Goal: Task Accomplishment & Management: Complete application form

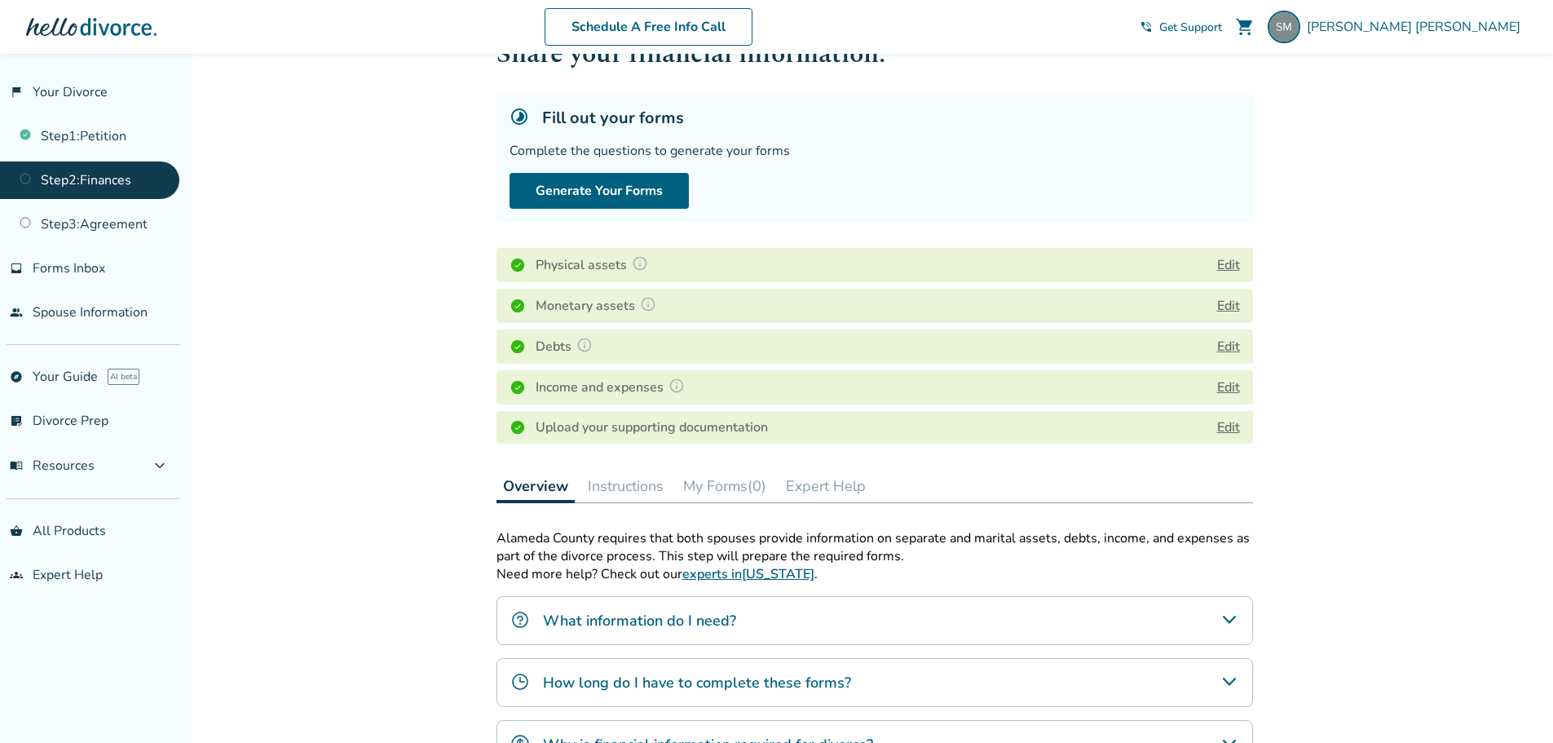
scroll to position [82, 0]
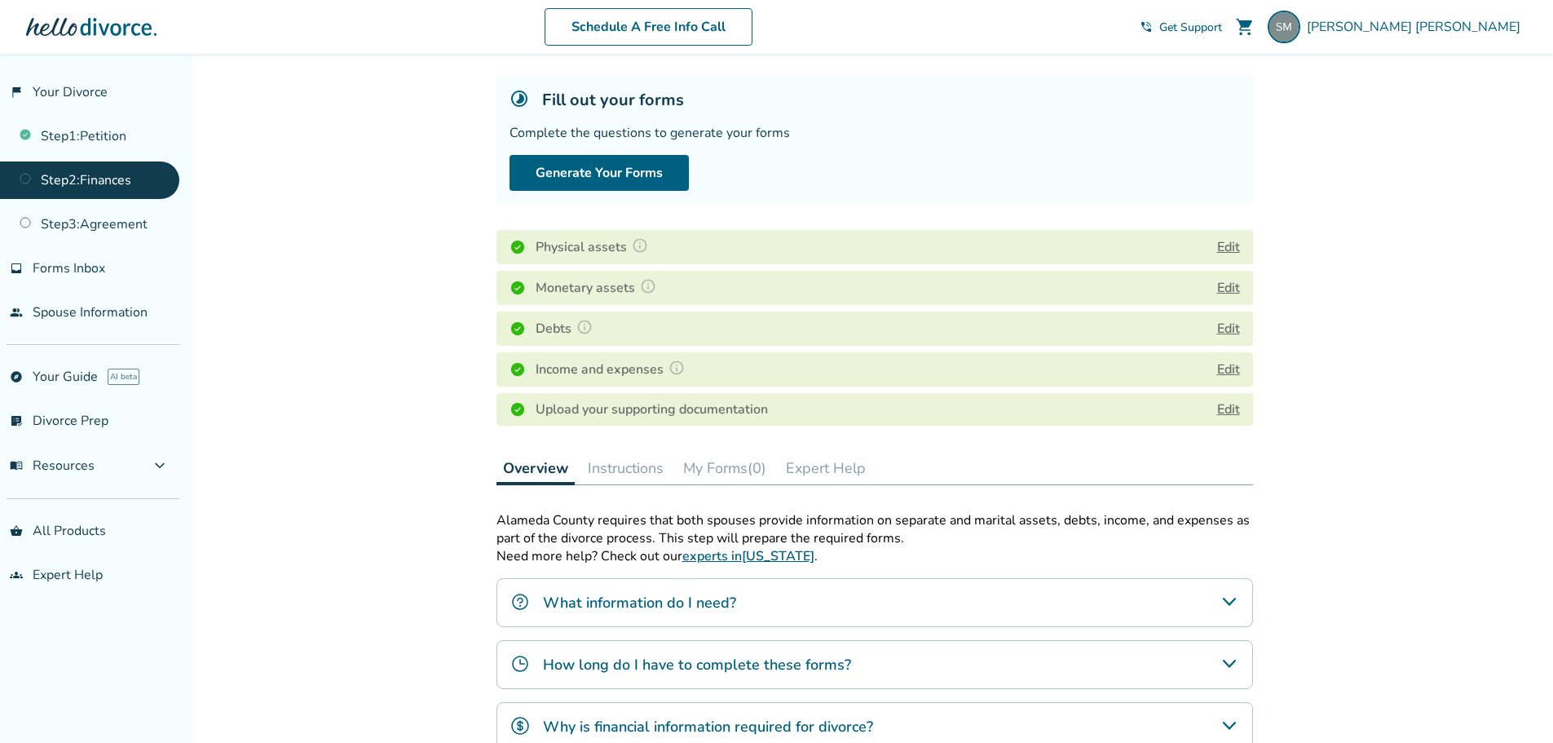
click at [723, 481] on button "My Forms (0)" at bounding box center [725, 468] width 96 height 33
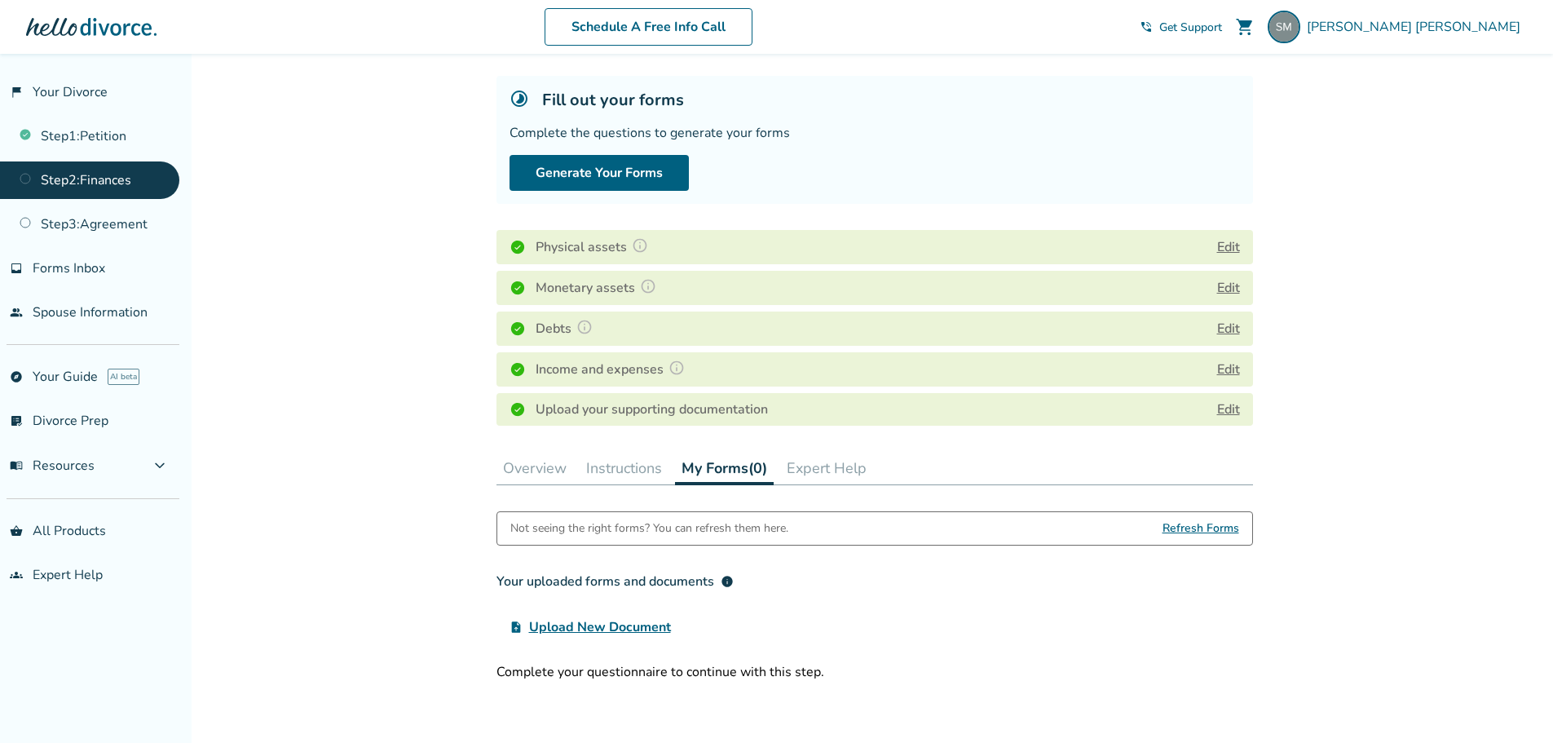
click at [1194, 528] on span "Refresh Forms" at bounding box center [1201, 528] width 77 height 33
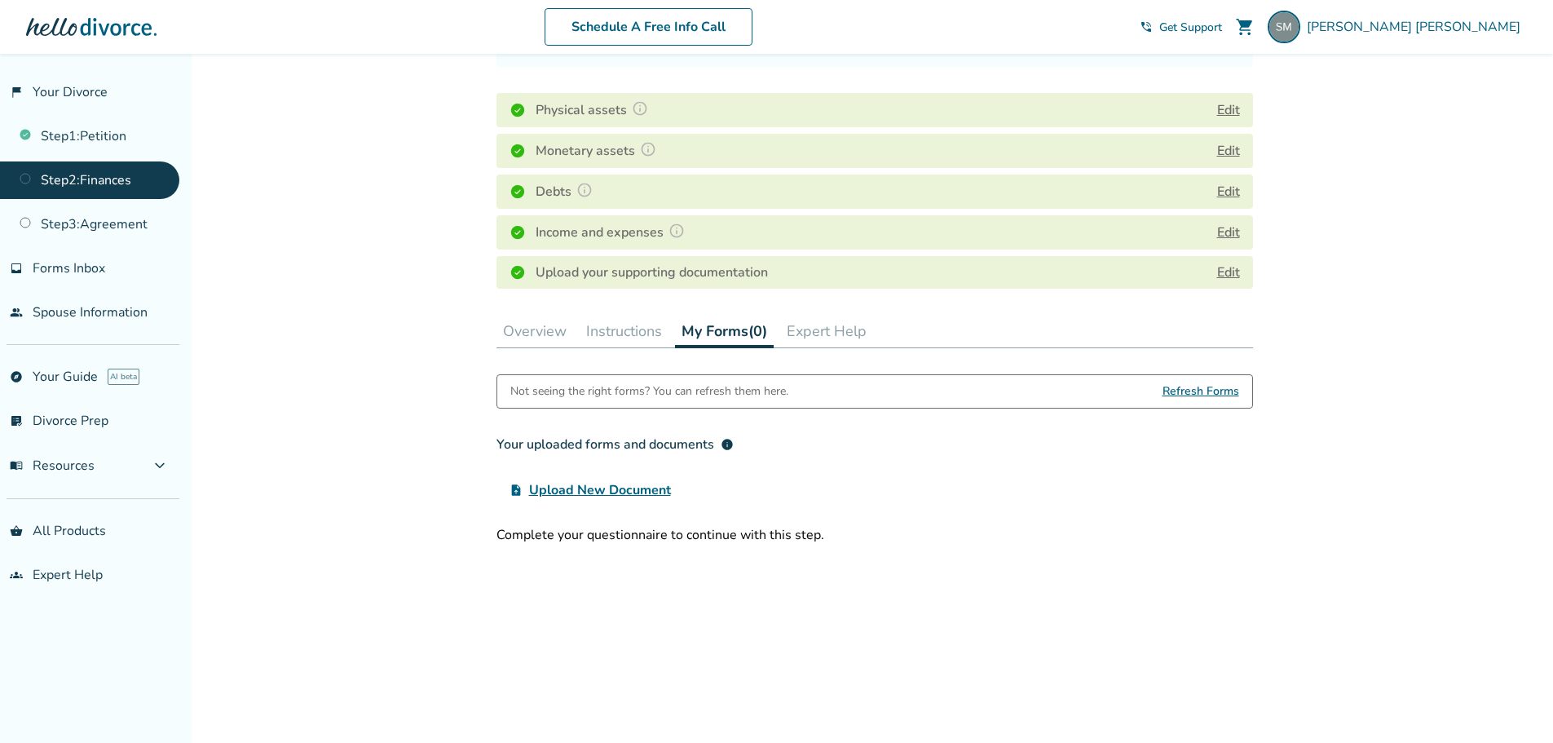
scroll to position [245, 0]
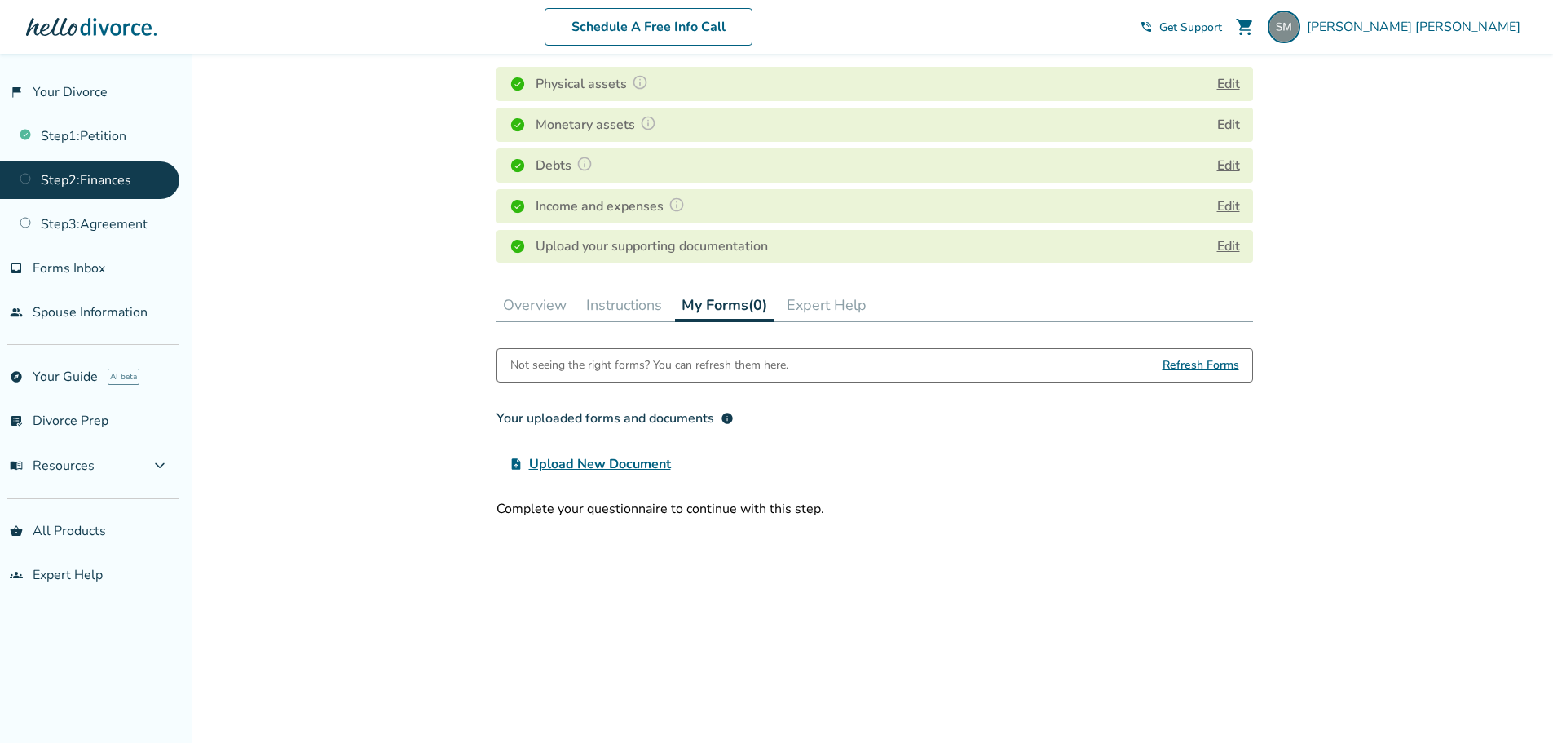
click at [1186, 365] on span "Refresh Forms" at bounding box center [1201, 365] width 77 height 33
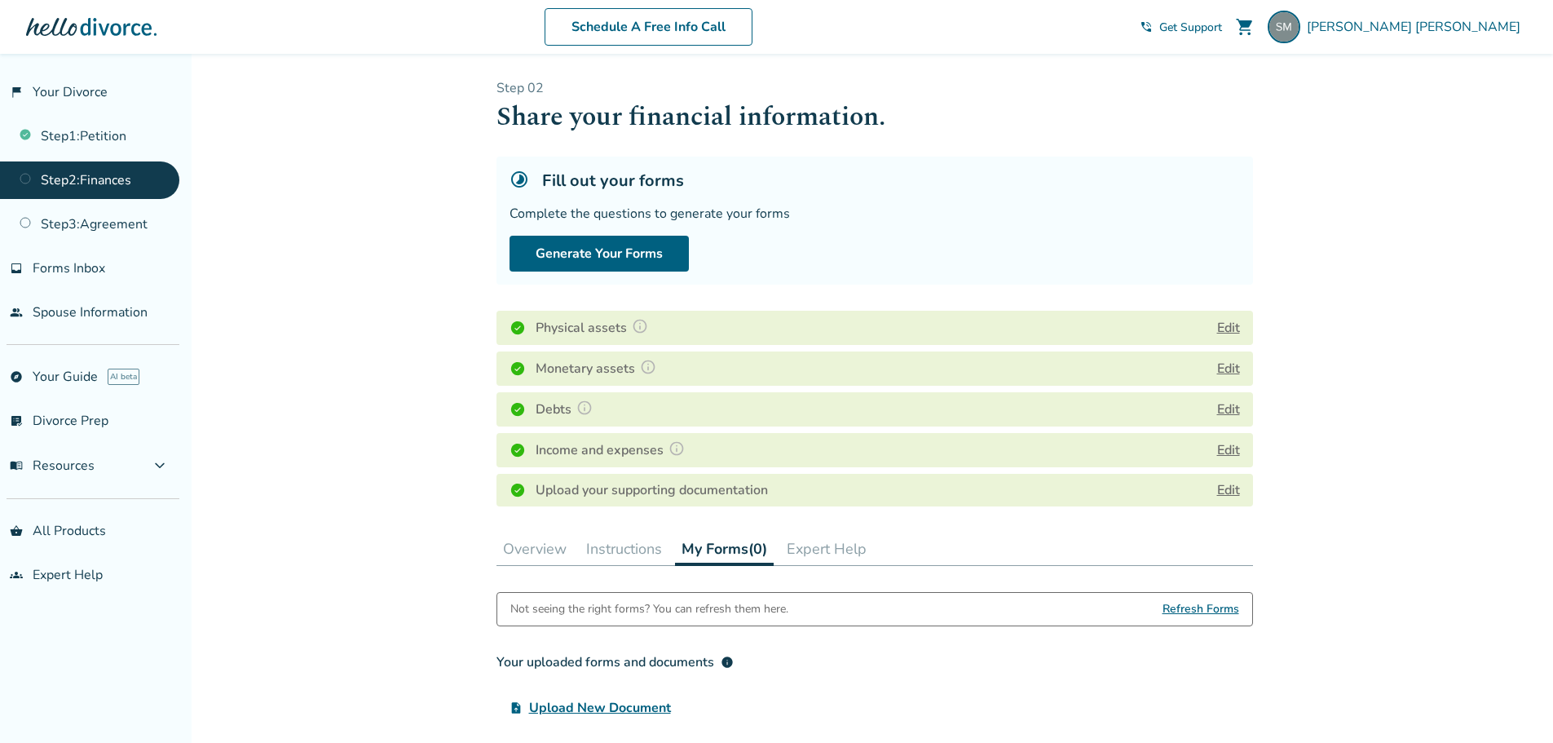
scroll to position [0, 0]
click at [645, 251] on button "Generate Your Forms" at bounding box center [599, 254] width 179 height 36
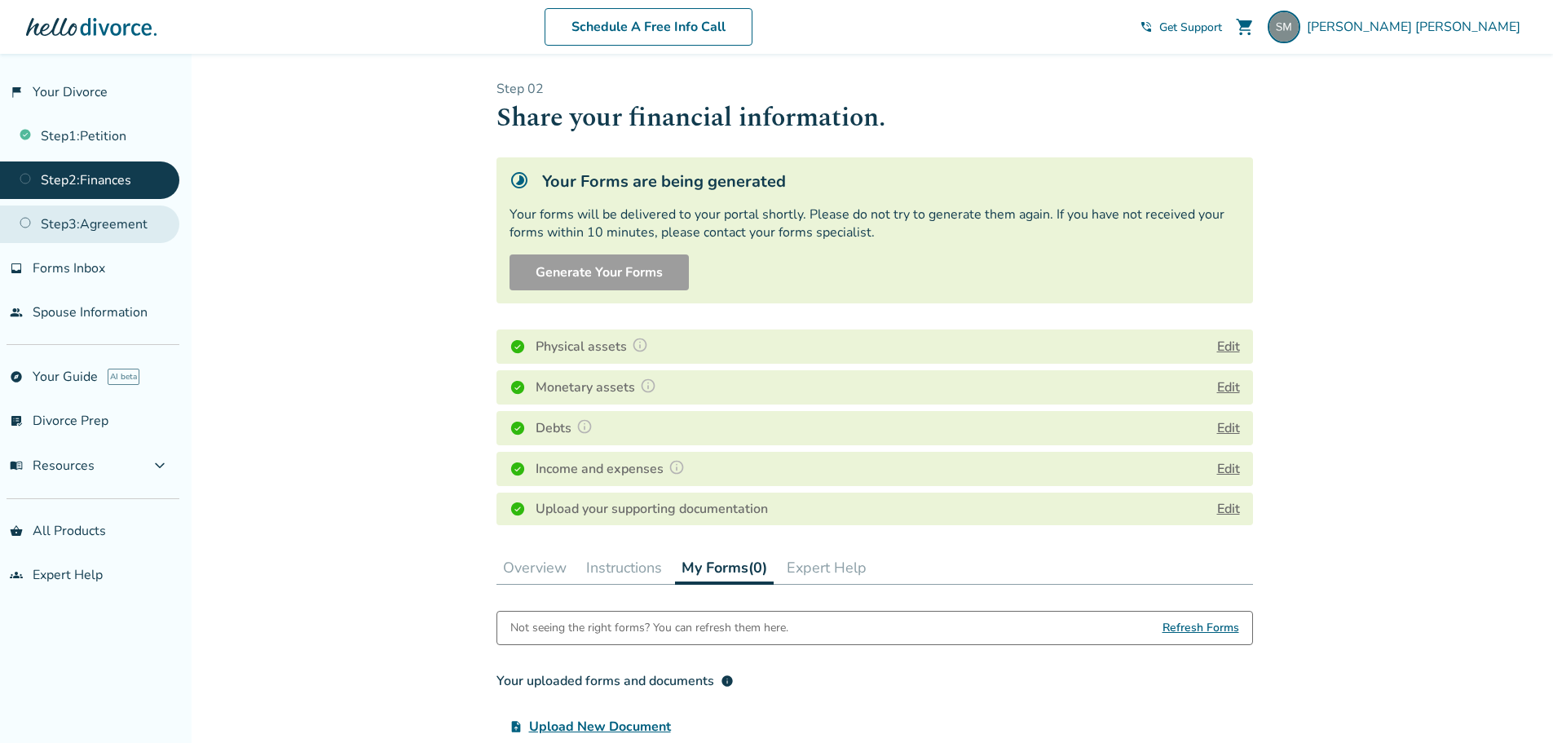
click at [82, 228] on link "Step 3 : Agreement" at bounding box center [89, 224] width 179 height 38
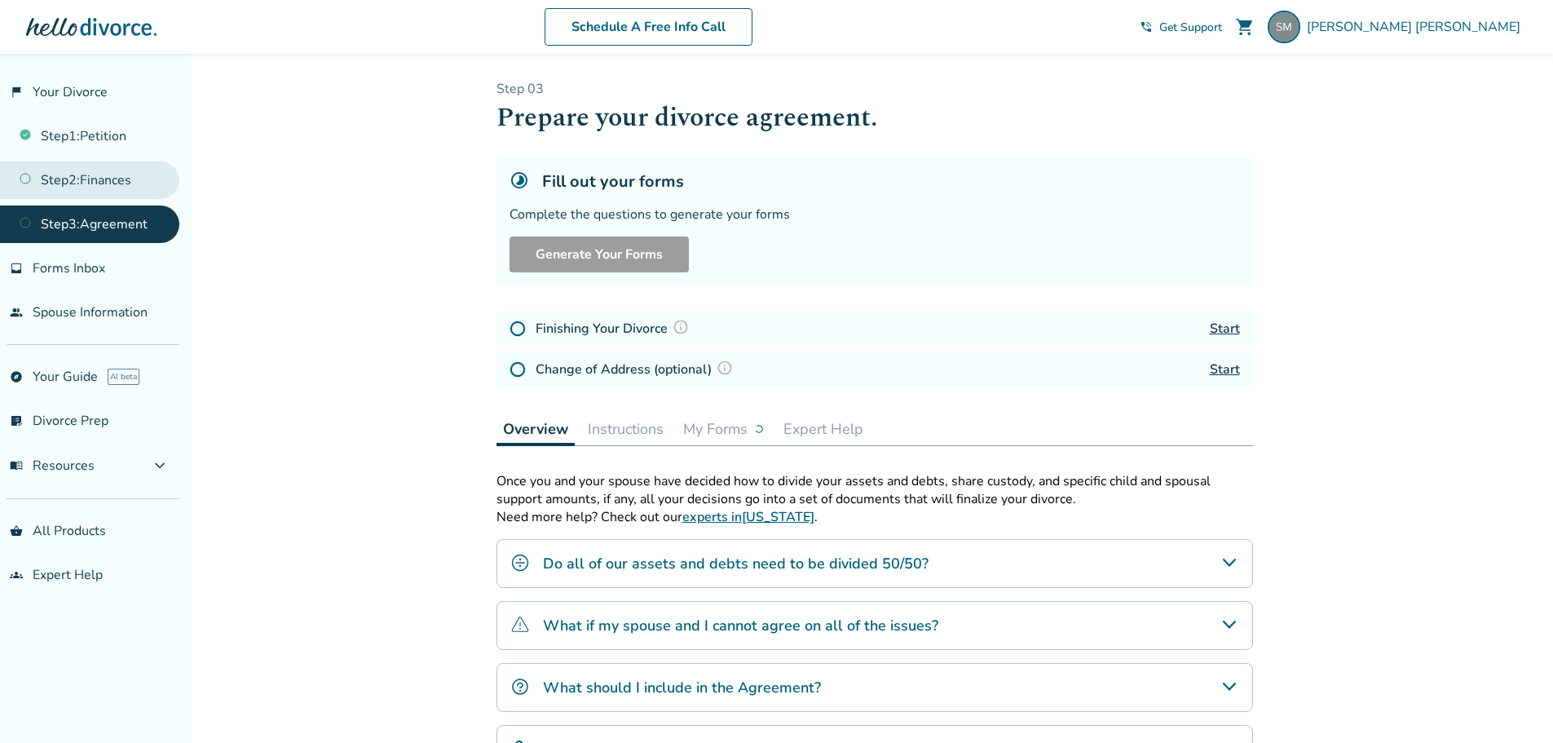
click at [92, 184] on link "Step 2 : Finances" at bounding box center [89, 180] width 179 height 38
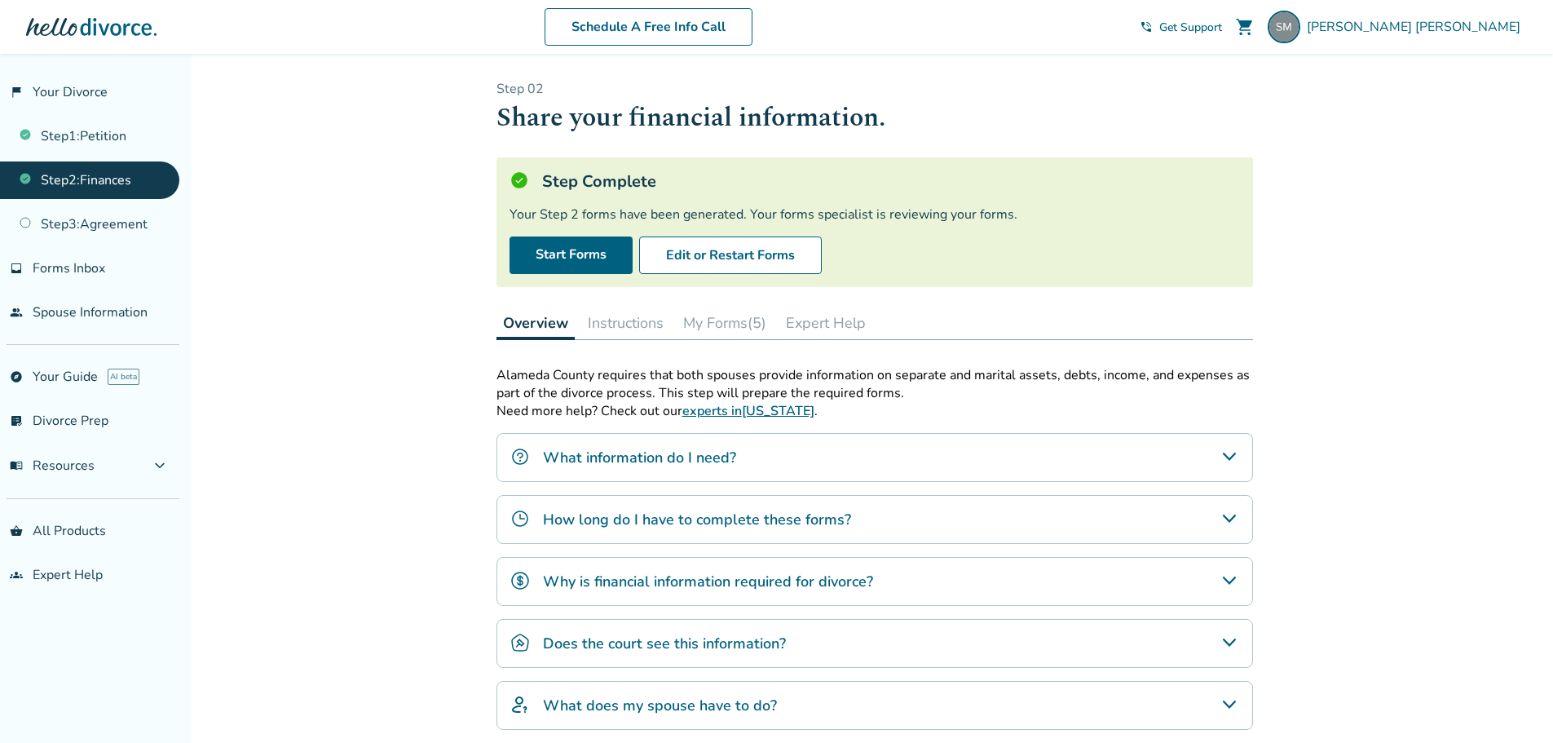
click at [723, 317] on button "My Forms (5)" at bounding box center [725, 323] width 96 height 33
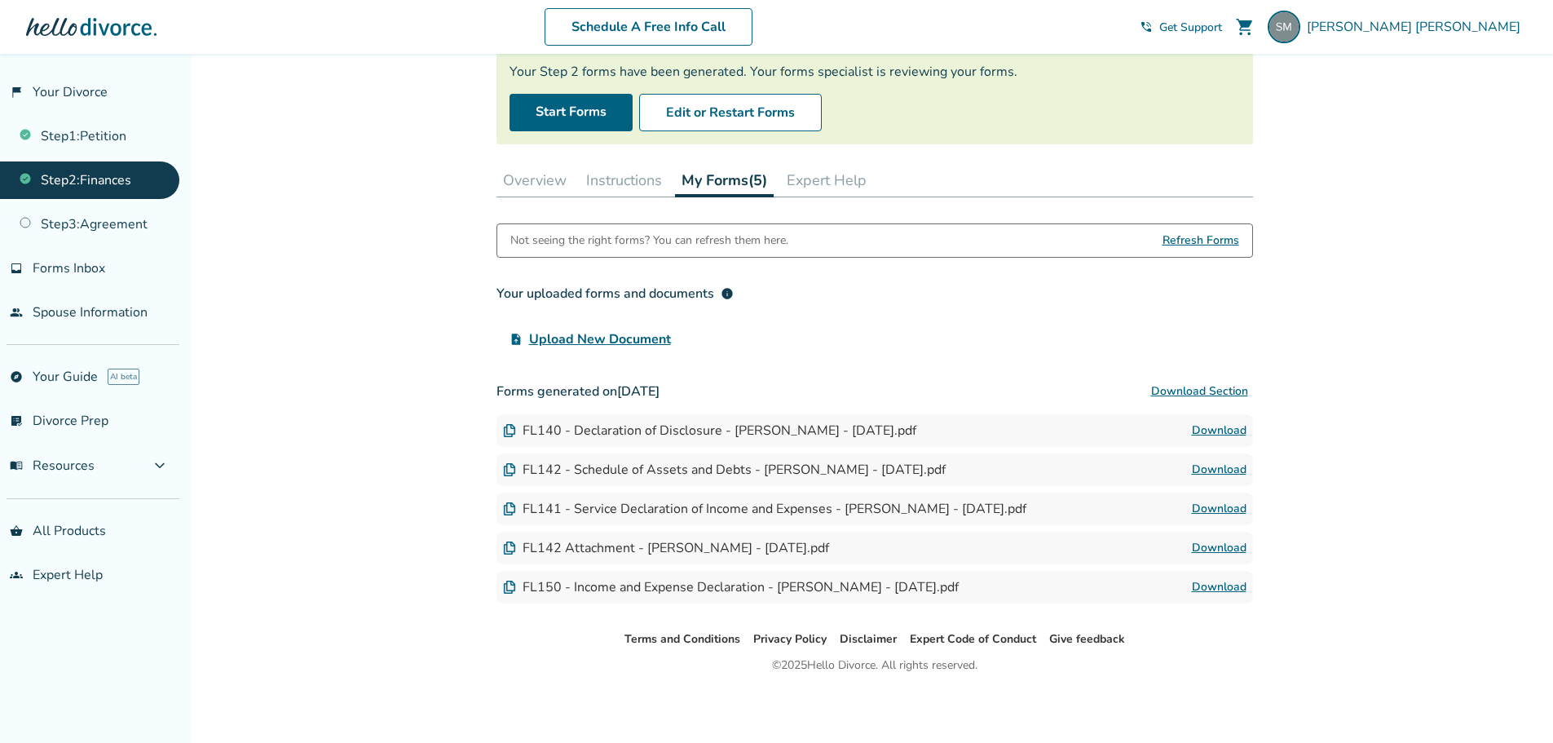
scroll to position [144, 0]
click at [1214, 426] on link "Download" at bounding box center [1219, 430] width 55 height 20
click at [1201, 463] on link "Download" at bounding box center [1219, 469] width 55 height 20
click at [1217, 504] on link "Download" at bounding box center [1219, 508] width 55 height 20
click at [1235, 543] on link "Download" at bounding box center [1219, 547] width 55 height 20
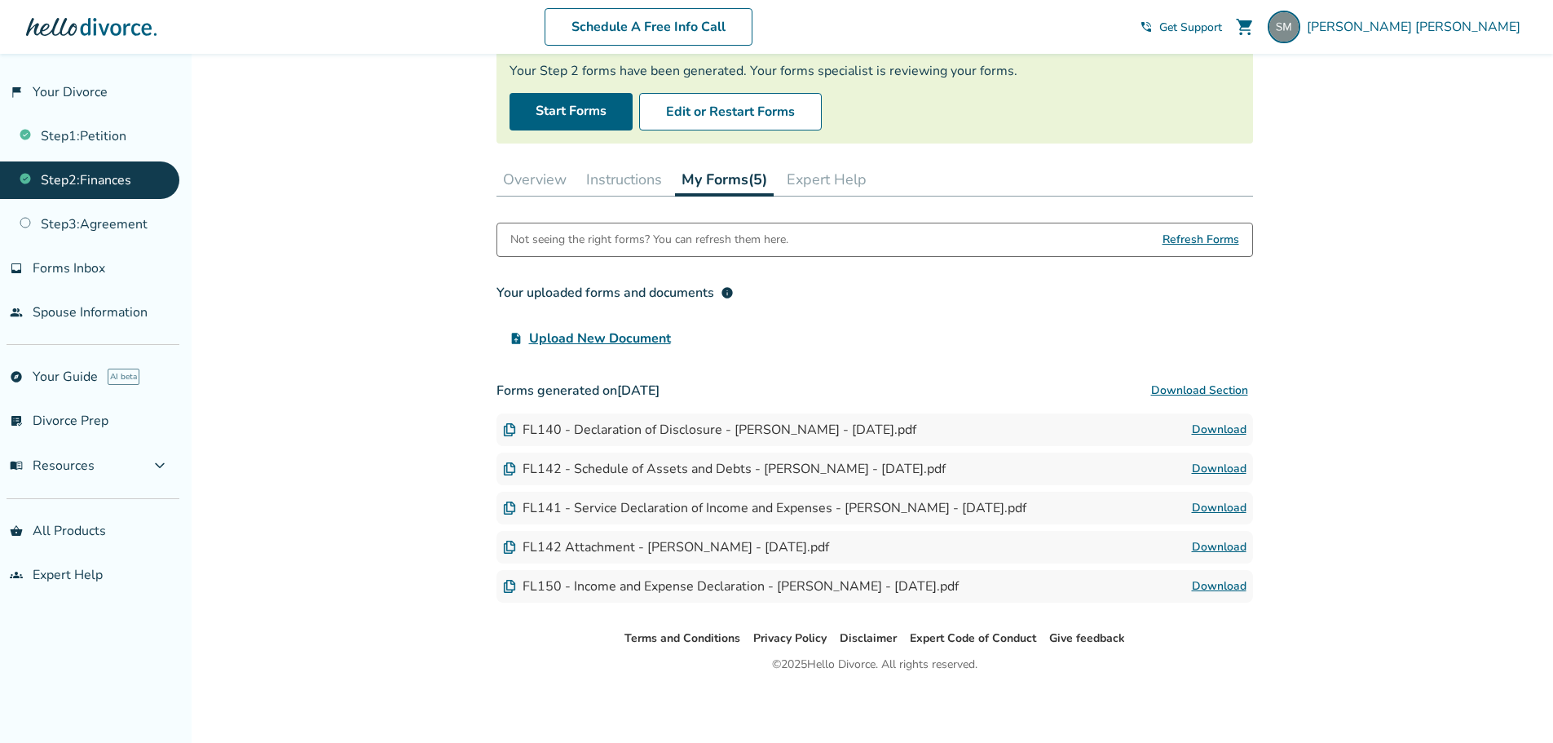
click at [1230, 586] on link "Download" at bounding box center [1219, 587] width 55 height 20
